Goal: Task Accomplishment & Management: Manage account settings

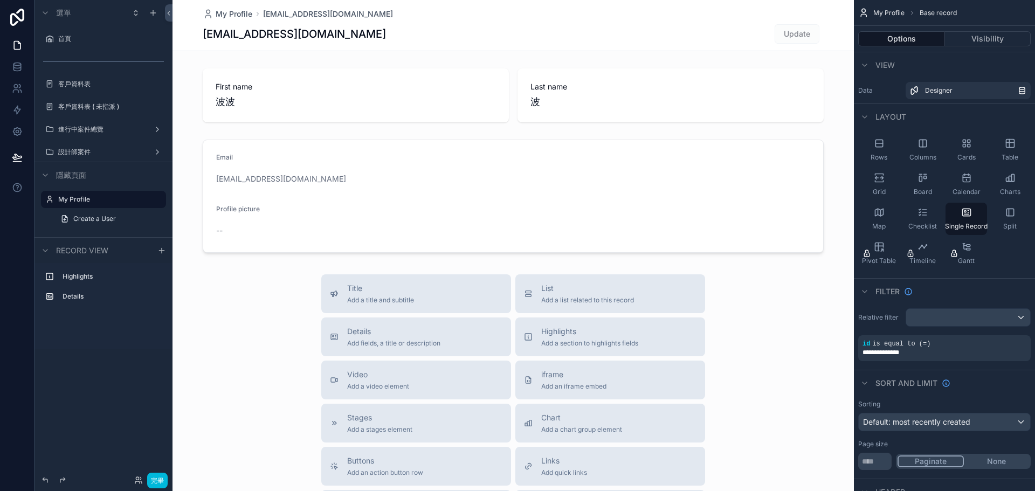
click at [80, 84] on label "客戶資料表" at bounding box center [108, 84] width 101 height 9
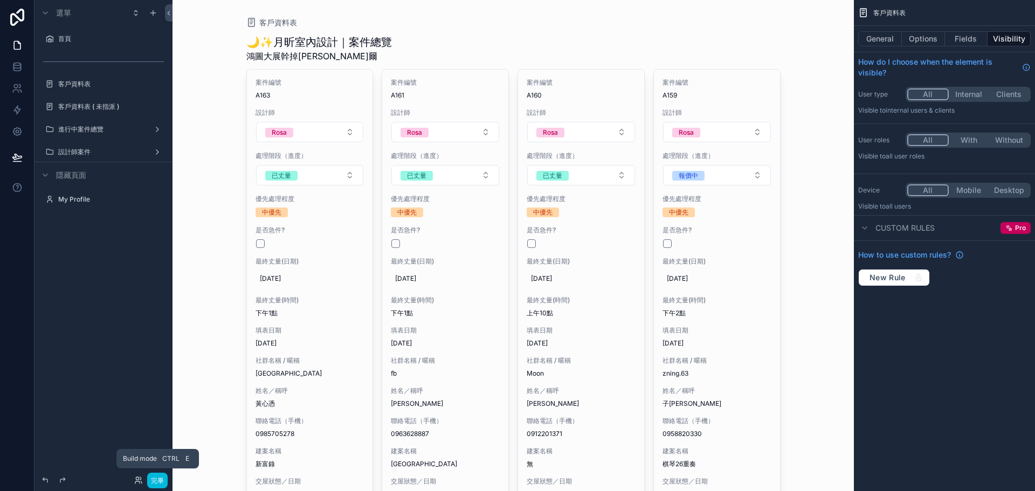
click at [162, 481] on font "完畢" at bounding box center [157, 480] width 13 height 8
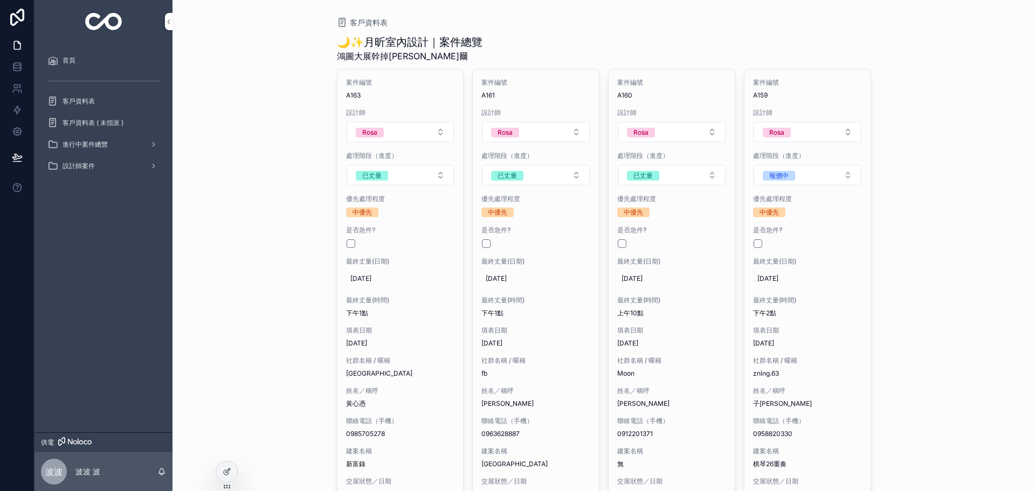
drag, startPoint x: 84, startPoint y: 93, endPoint x: 234, endPoint y: 96, distance: 150.9
click at [84, 93] on div "客戶資料表" at bounding box center [103, 101] width 112 height 17
click at [120, 117] on div "客戶資料表 ( 未指派 )" at bounding box center [103, 122] width 112 height 17
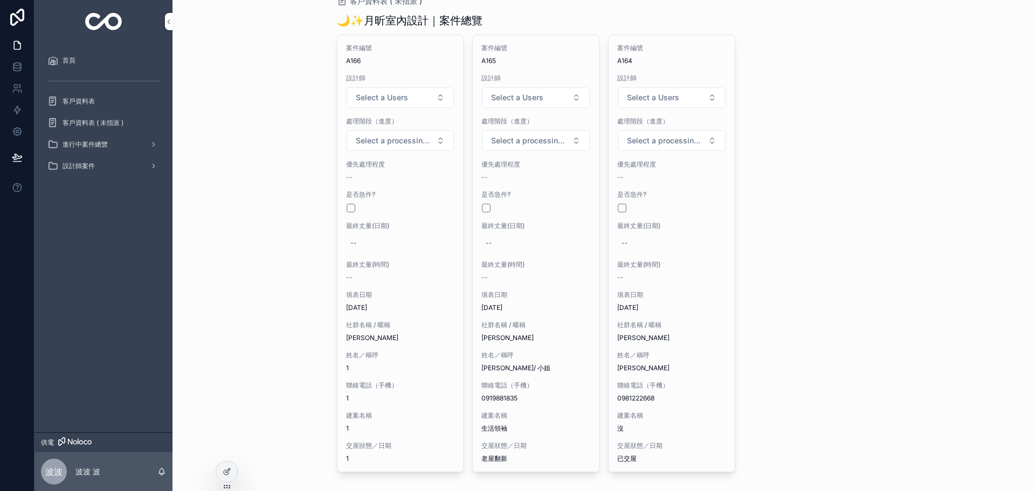
scroll to position [17, 0]
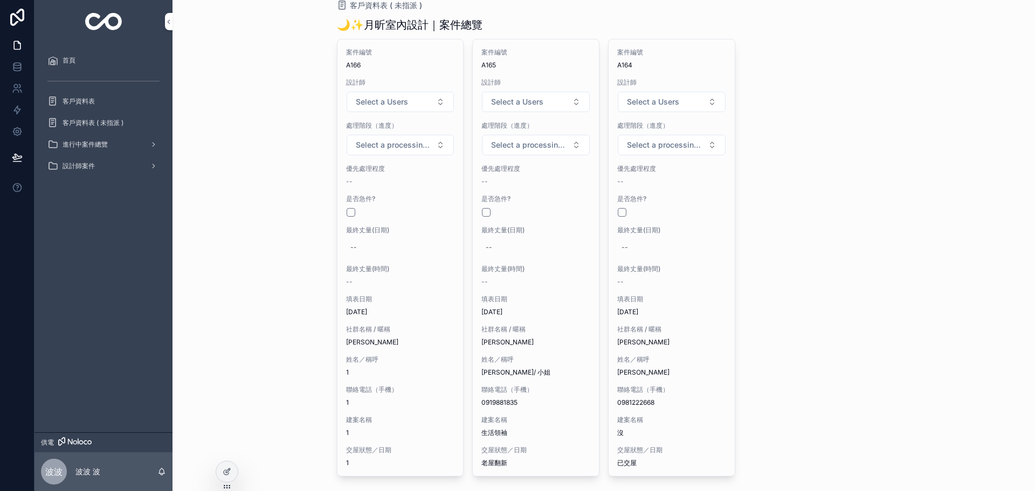
click at [400, 101] on span "Select a Users" at bounding box center [382, 101] width 52 height 11
drag, startPoint x: 240, startPoint y: 233, endPoint x: 349, endPoint y: 133, distance: 147.6
click at [240, 230] on div "客戶資料表 ( 未指派 ) 🌙✨月昕室內設計｜案件總覽 案件編號 A166 設計師 Select a Users 處理階段（進度） Select a proc…" at bounding box center [603, 228] width 862 height 491
click at [389, 144] on span "Select a processing stage" at bounding box center [394, 145] width 77 height 11
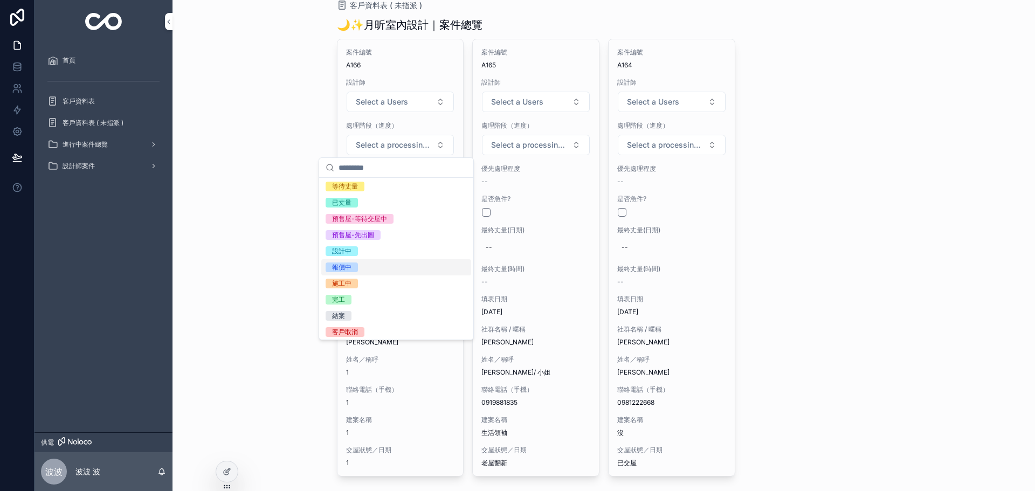
scroll to position [37, 0]
click at [357, 329] on div "客戶取消" at bounding box center [345, 329] width 26 height 10
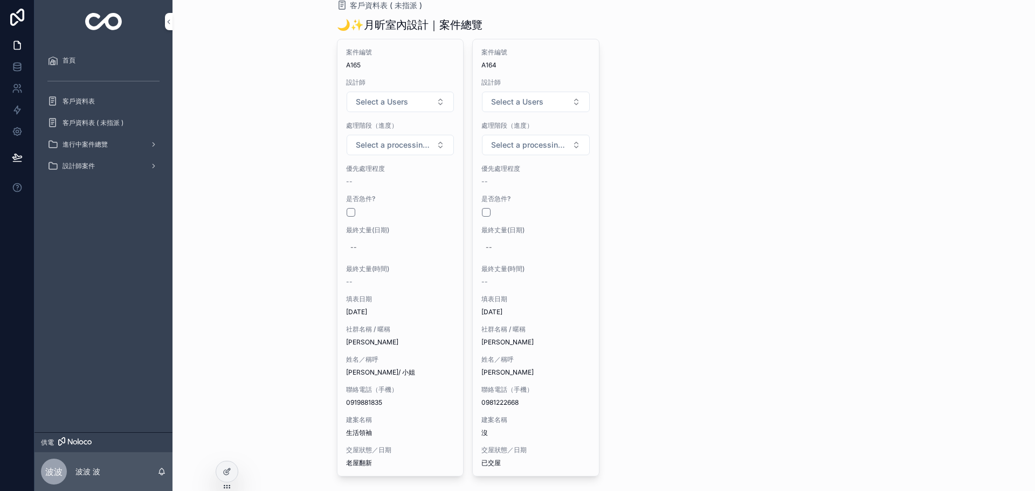
click at [385, 98] on span "Select a Users" at bounding box center [382, 101] width 52 height 11
click at [357, 144] on div "Rosa" at bounding box center [396, 145] width 150 height 16
click at [388, 141] on span "Select a processing stage" at bounding box center [394, 145] width 77 height 11
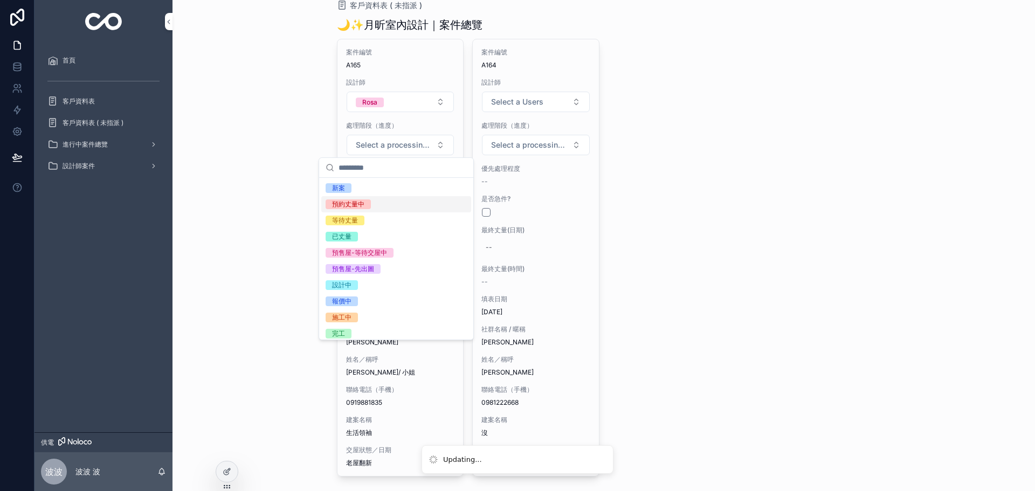
click at [365, 208] on span "預約丈量中" at bounding box center [348, 204] width 45 height 10
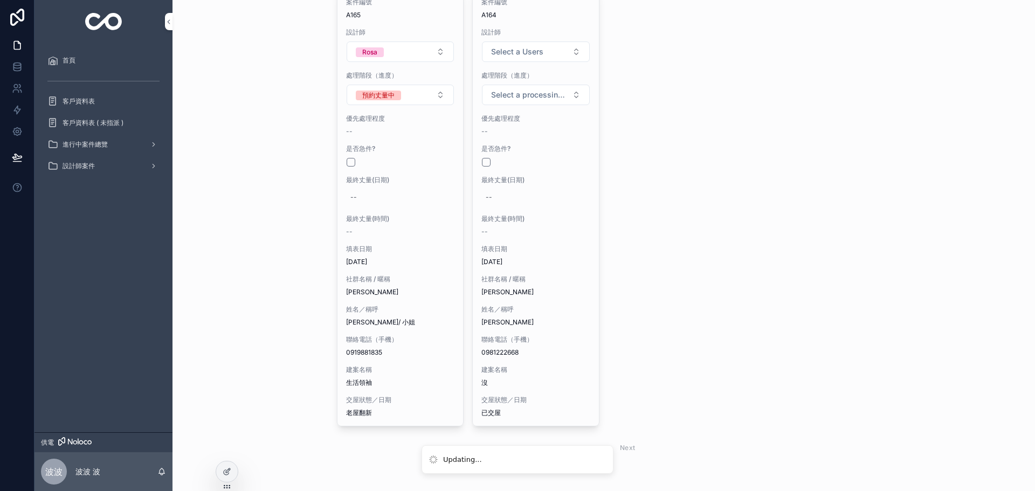
scroll to position [71, 0]
click at [357, 283] on div "社群名稱 / 暱稱 亮亮" at bounding box center [400, 282] width 109 height 22
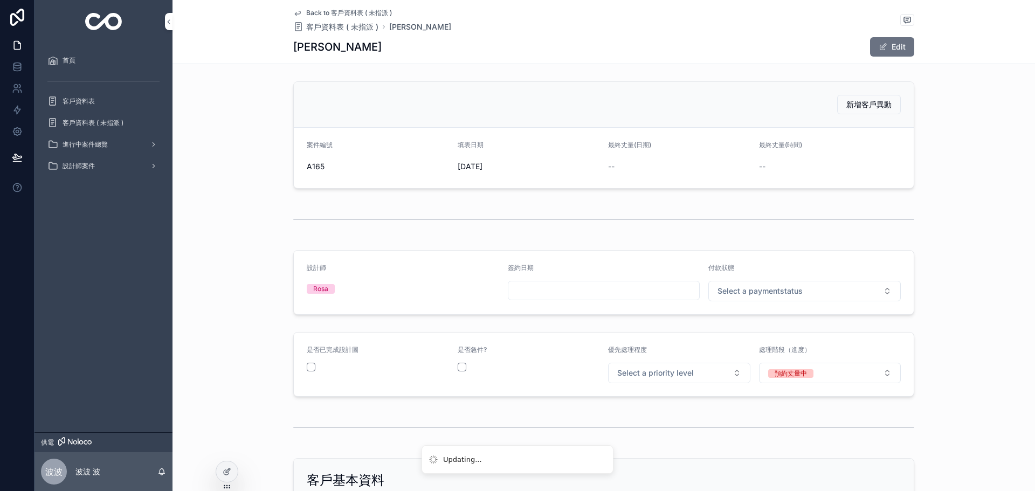
click at [764, 294] on span "Select a paymentstatus" at bounding box center [759, 291] width 85 height 11
click at [762, 333] on div "未付款" at bounding box center [800, 334] width 150 height 16
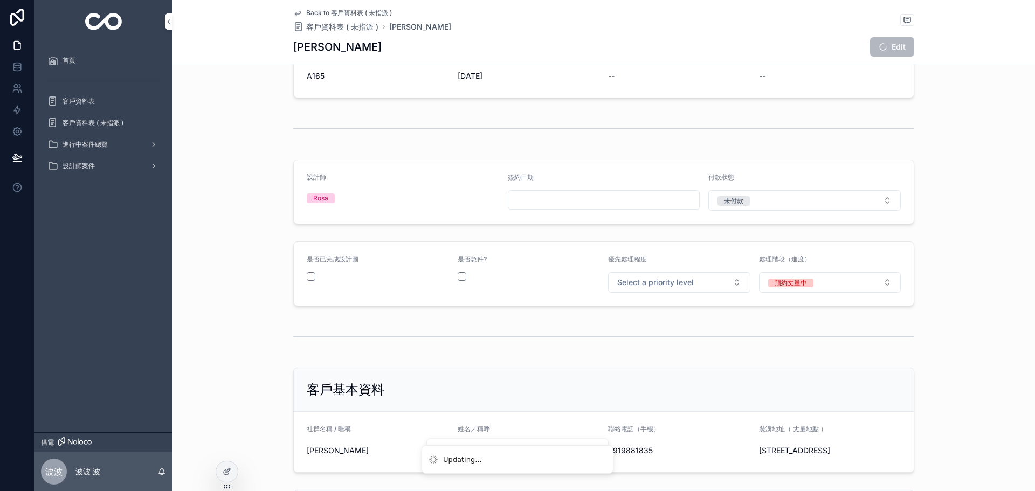
scroll to position [162, 0]
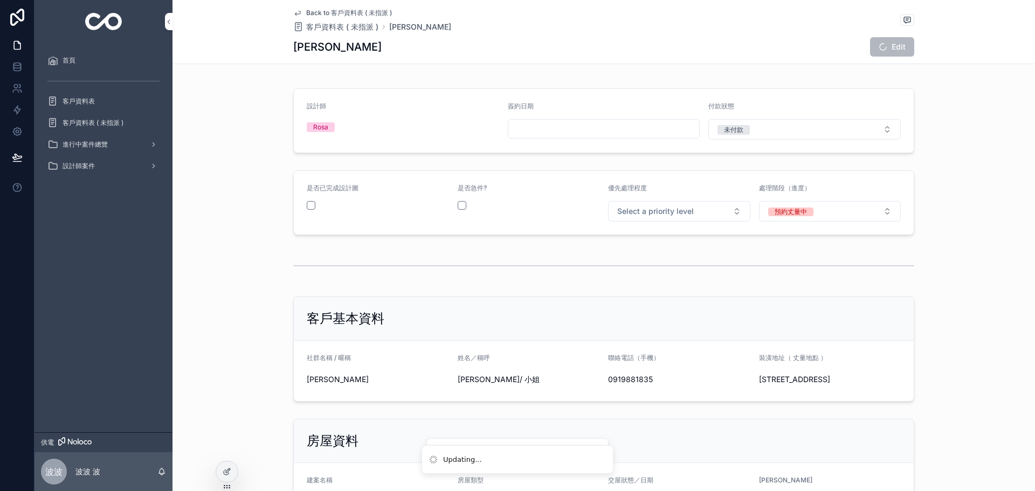
click at [689, 214] on button "Select a priority level" at bounding box center [679, 211] width 142 height 20
click at [642, 267] on div "中優先" at bounding box center [675, 268] width 150 height 15
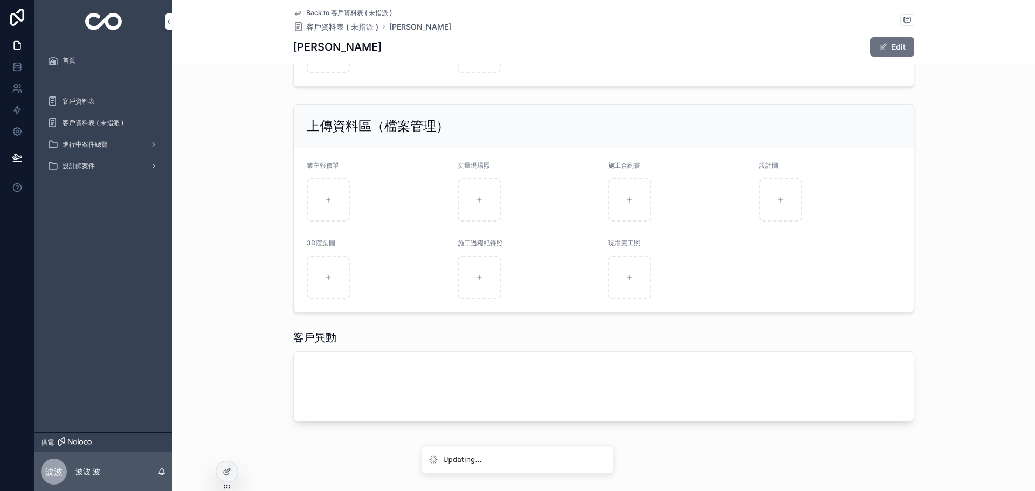
scroll to position [1114, 0]
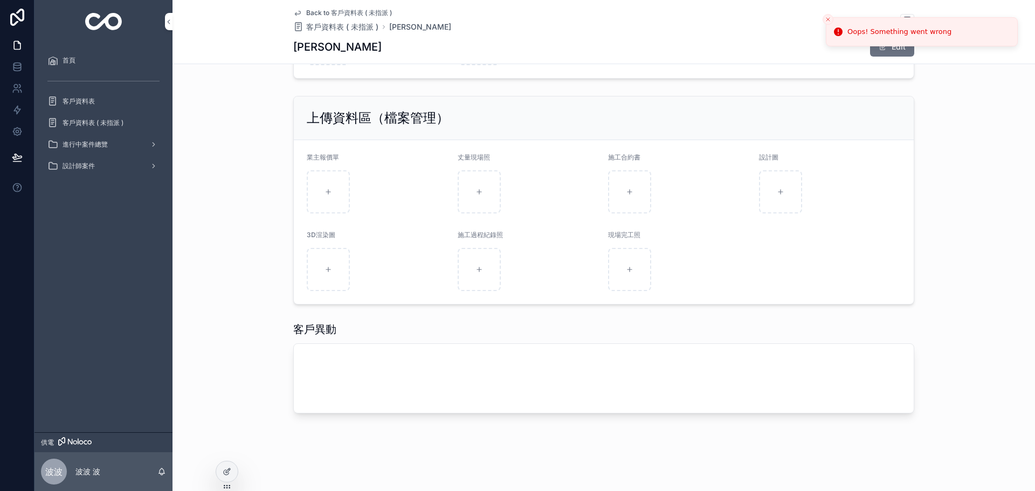
click at [968, 143] on div "上傳資料區（檔案管理） 業主報價單 丈量現場照 施工合約書 設計圖 3D渲染圖 施工過程紀錄照 現場完工照" at bounding box center [603, 200] width 862 height 217
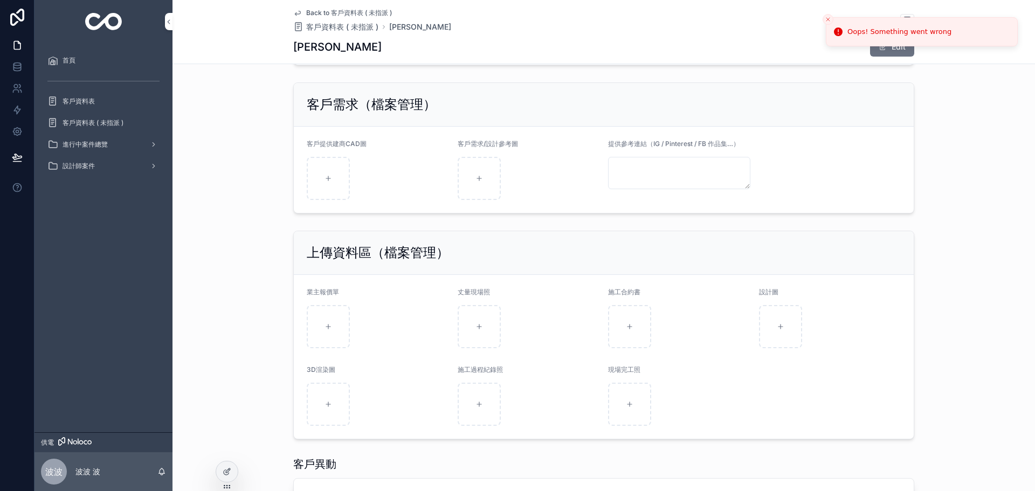
scroll to position [952, 0]
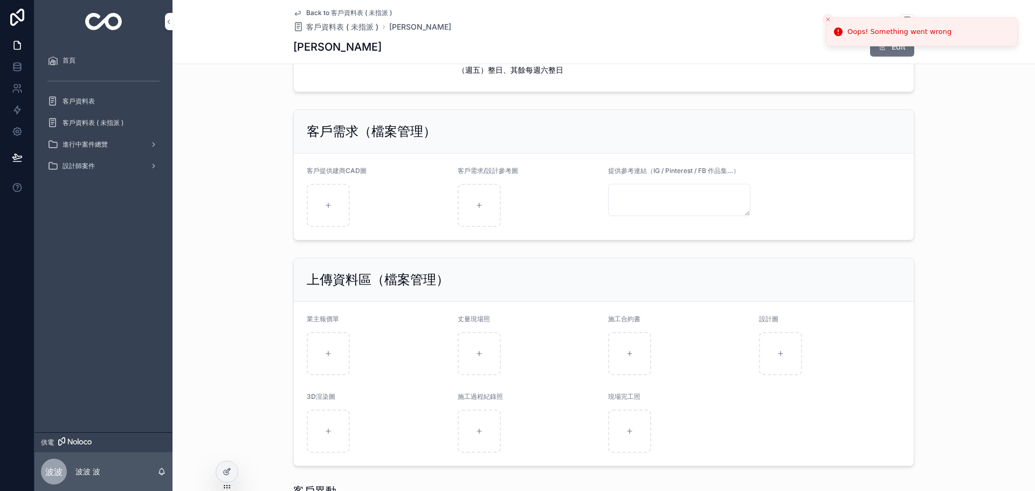
click at [829, 14] on button "Close toast" at bounding box center [827, 19] width 11 height 11
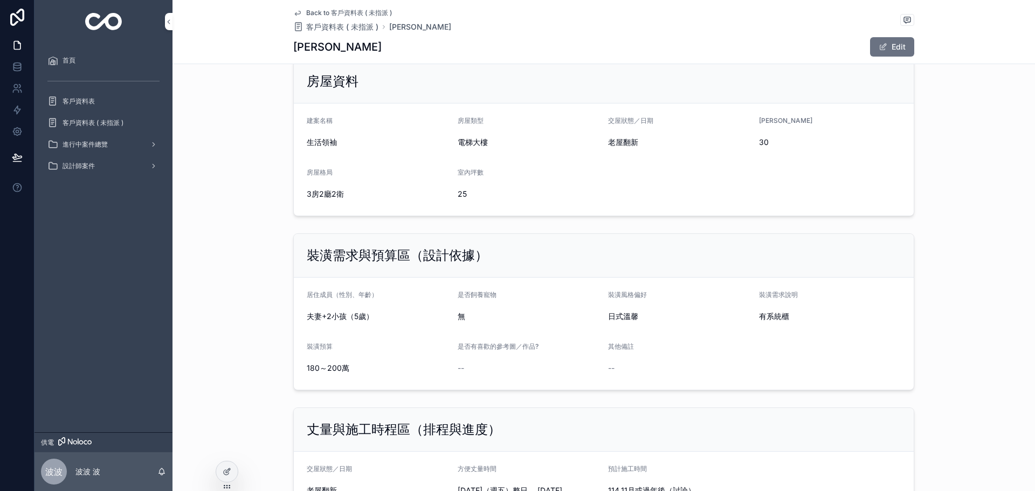
scroll to position [252, 0]
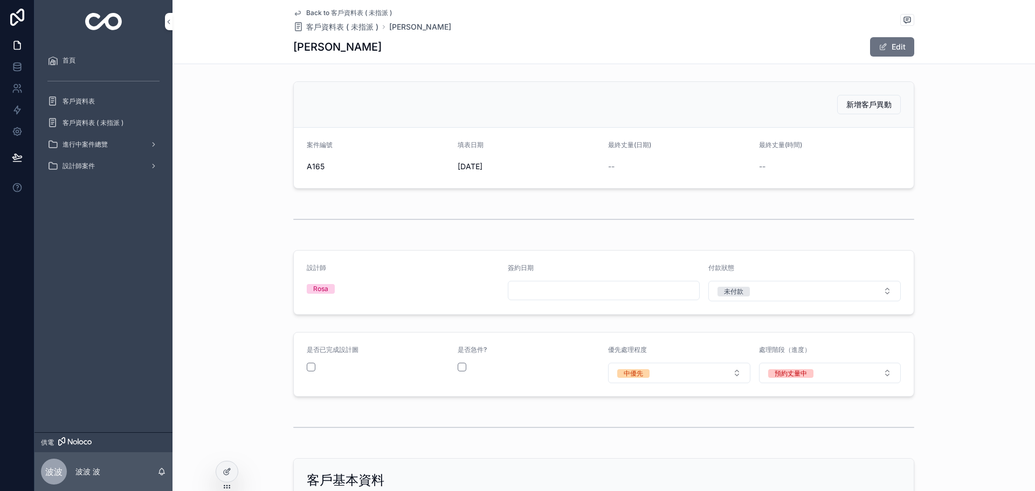
click at [976, 110] on div "新增客戶異動 案件編號 A165 填表日期 2025/10/07 最終丈量(日期) -- 最終丈量(時間) --" at bounding box center [603, 135] width 862 height 116
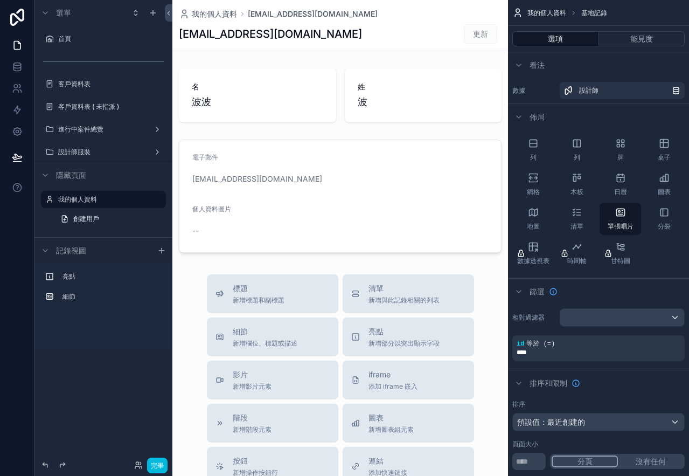
click at [87, 87] on font "客戶資料表" at bounding box center [74, 84] width 32 height 8
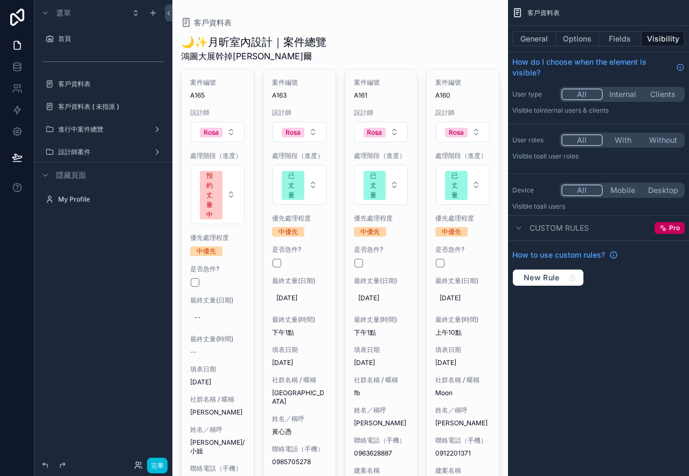
click at [93, 111] on div "客戶資料表 ( 未指派 )" at bounding box center [111, 106] width 106 height 9
click at [153, 463] on font "完畢" at bounding box center [157, 465] width 13 height 8
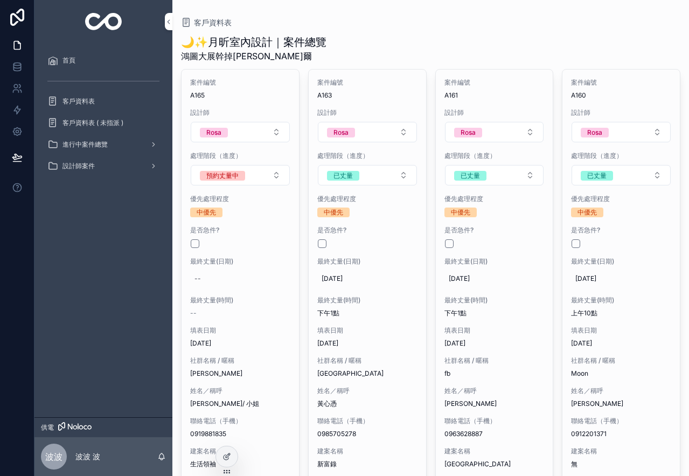
click at [106, 126] on span "客戶資料表 ( 未指派 )" at bounding box center [93, 123] width 61 height 9
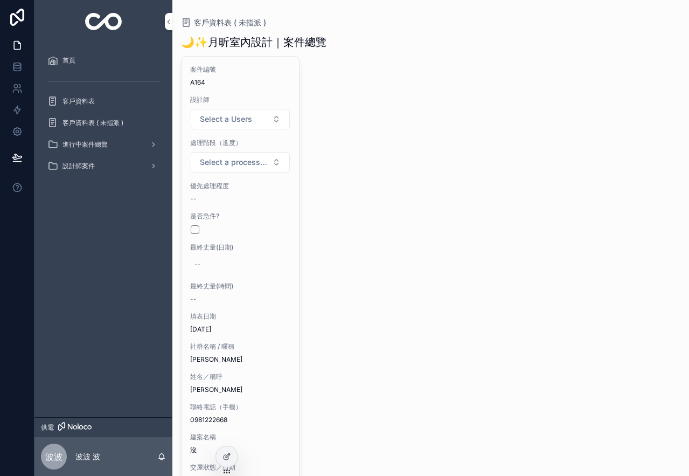
click at [106, 101] on div "客戶資料表" at bounding box center [103, 101] width 112 height 17
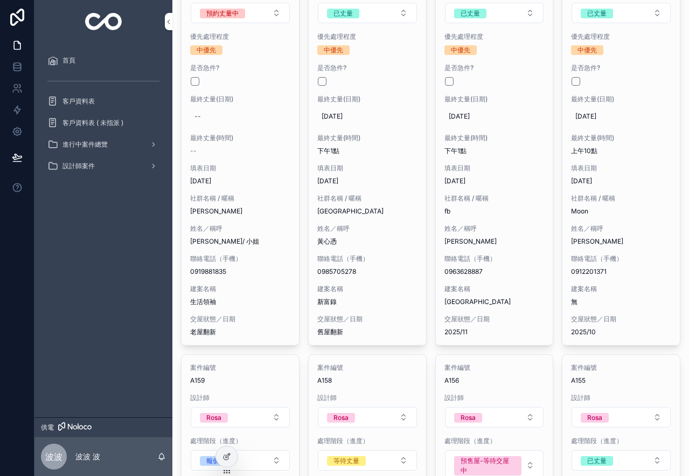
scroll to position [216, 0]
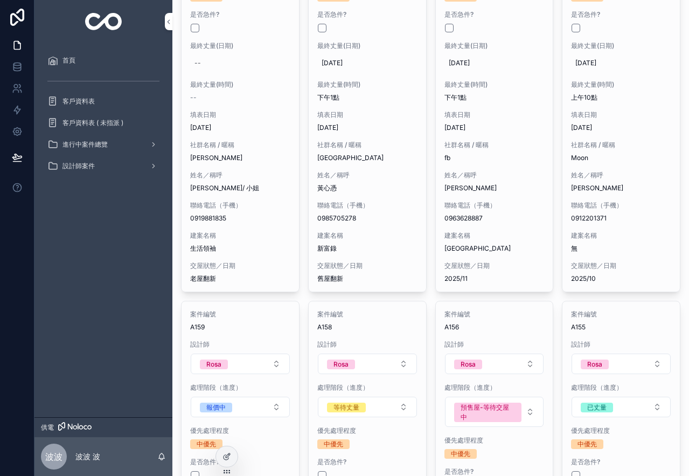
click at [95, 159] on div "設計師案件" at bounding box center [103, 165] width 112 height 17
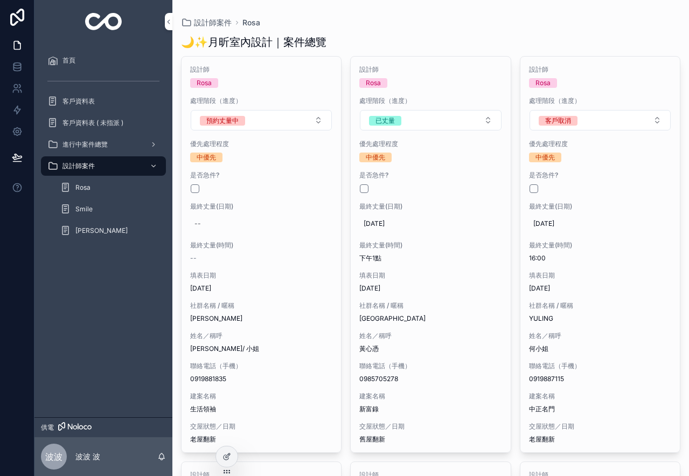
click at [101, 124] on span "客戶資料表 ( 未指派 )" at bounding box center [93, 123] width 61 height 9
